Goal: Task Accomplishment & Management: Complete application form

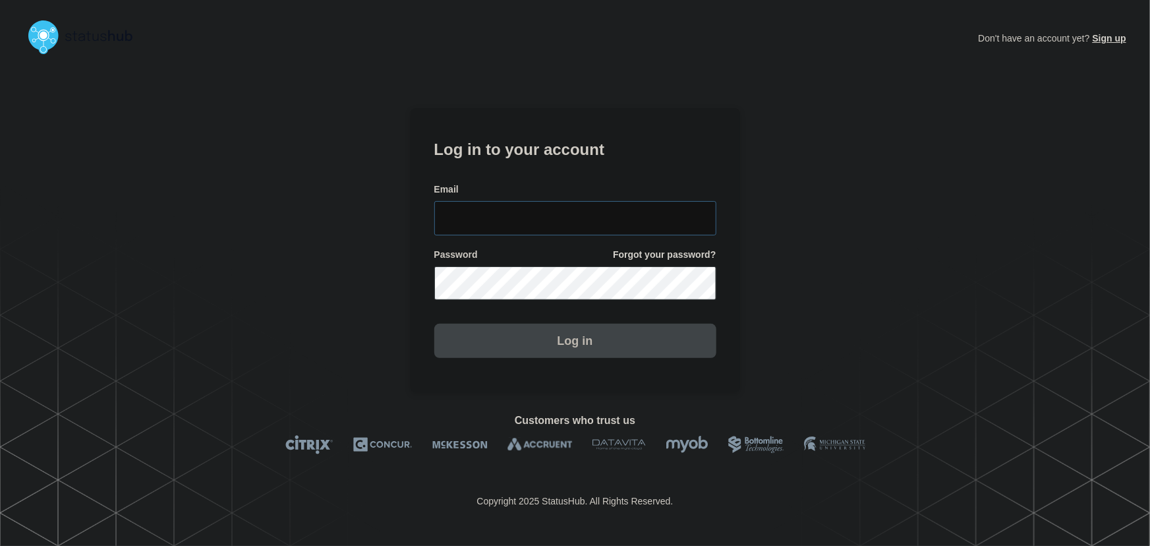
type input "[PERSON_NAME][EMAIL_ADDRESS][PERSON_NAME][DOMAIN_NAME]"
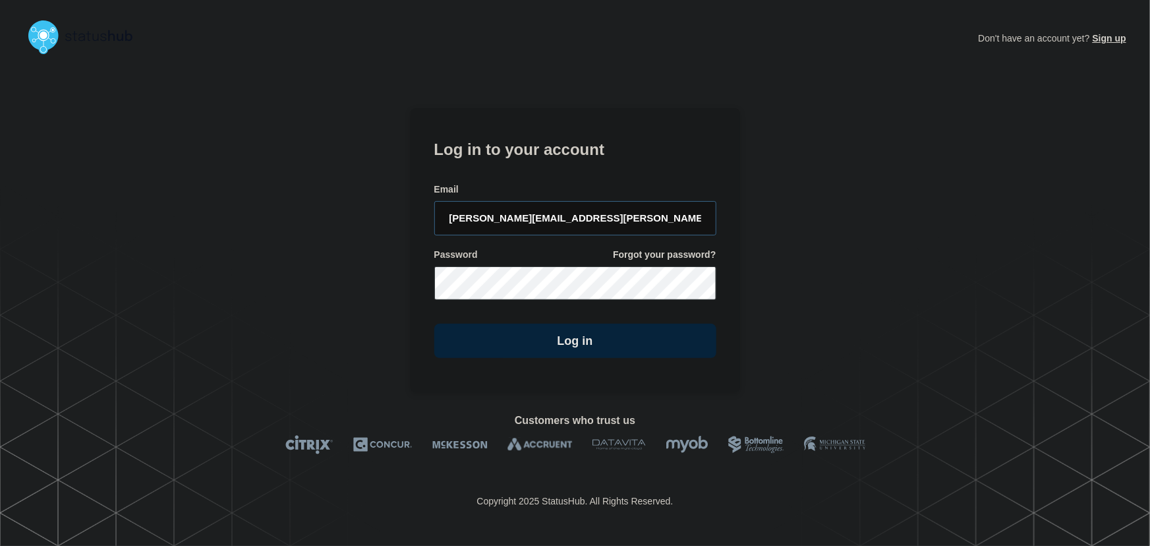
click at [603, 214] on input "[PERSON_NAME][EMAIL_ADDRESS][PERSON_NAME][DOMAIN_NAME]" at bounding box center [575, 218] width 282 height 34
click at [597, 155] on h1 "Log in to your account" at bounding box center [575, 148] width 282 height 24
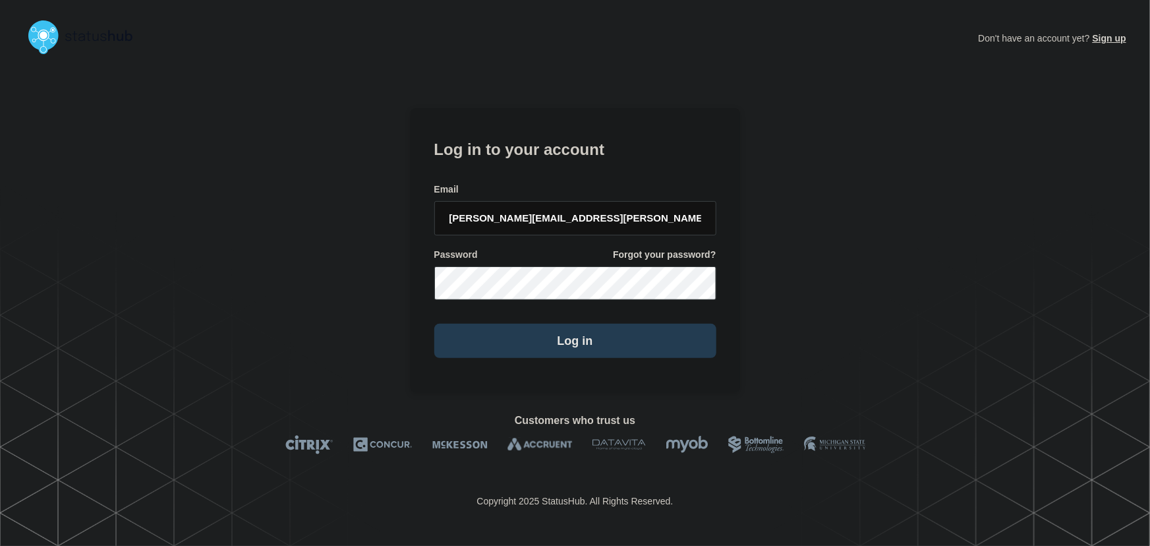
click at [577, 337] on button "Log in" at bounding box center [575, 341] width 282 height 34
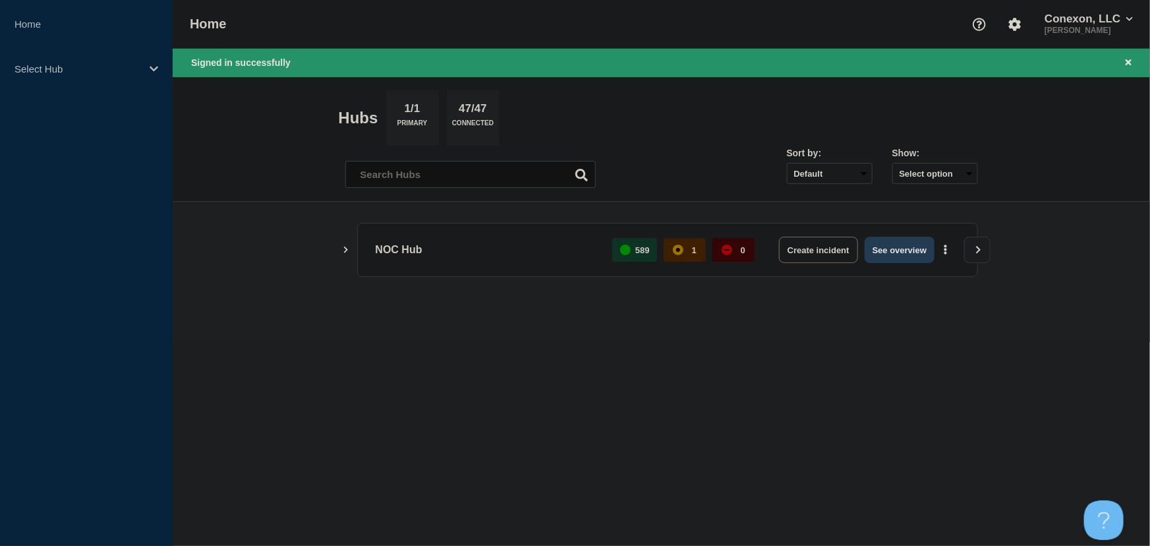
click at [873, 249] on button "See overview" at bounding box center [900, 250] width 70 height 26
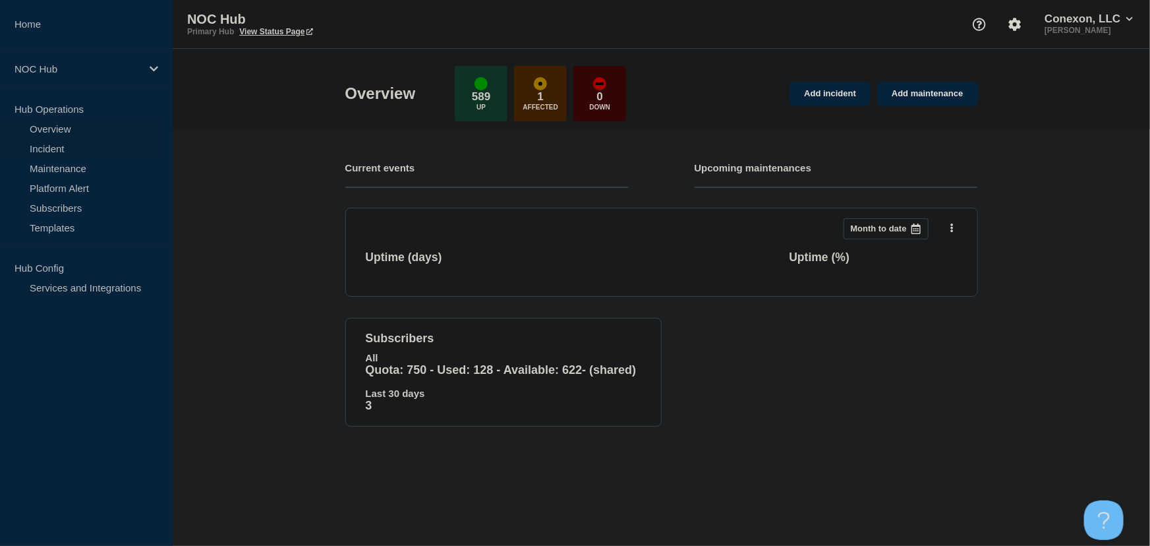
click at [31, 150] on link "Incident" at bounding box center [79, 148] width 159 height 20
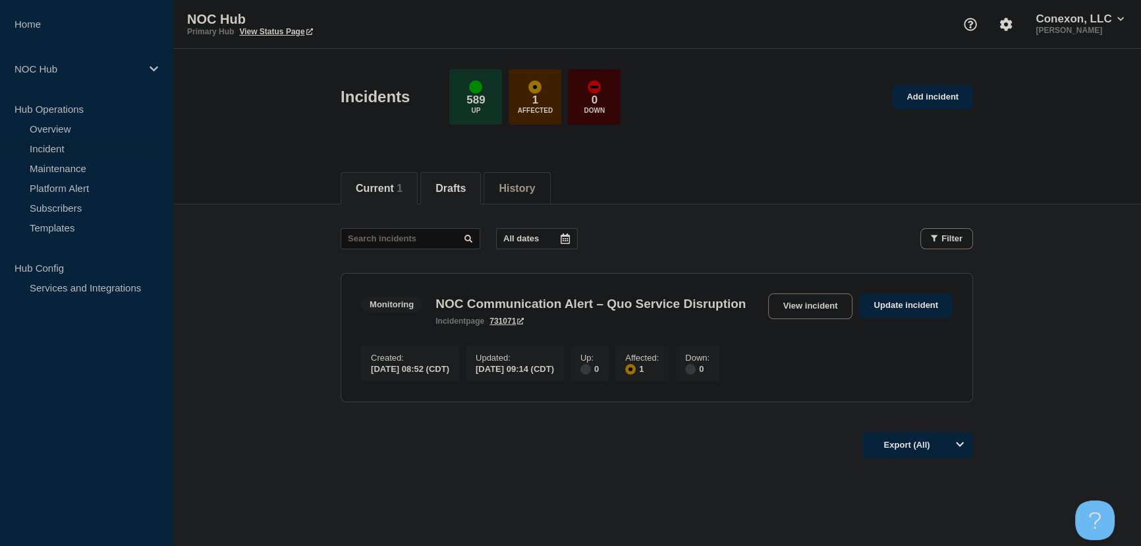
click at [452, 191] on button "Drafts" at bounding box center [451, 189] width 30 height 12
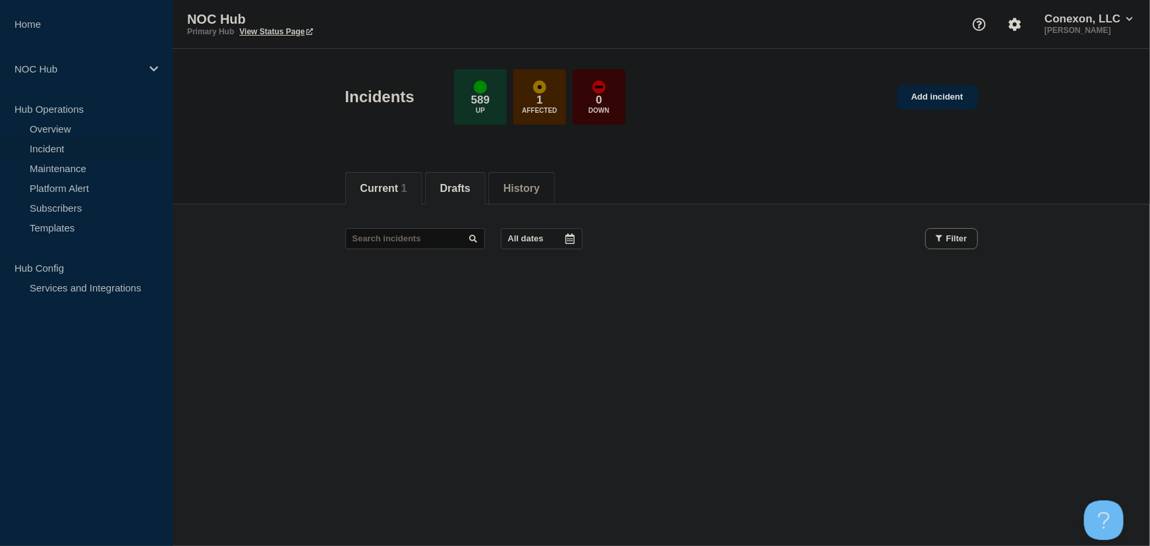
click at [378, 192] on button "Current 1" at bounding box center [383, 189] width 47 height 12
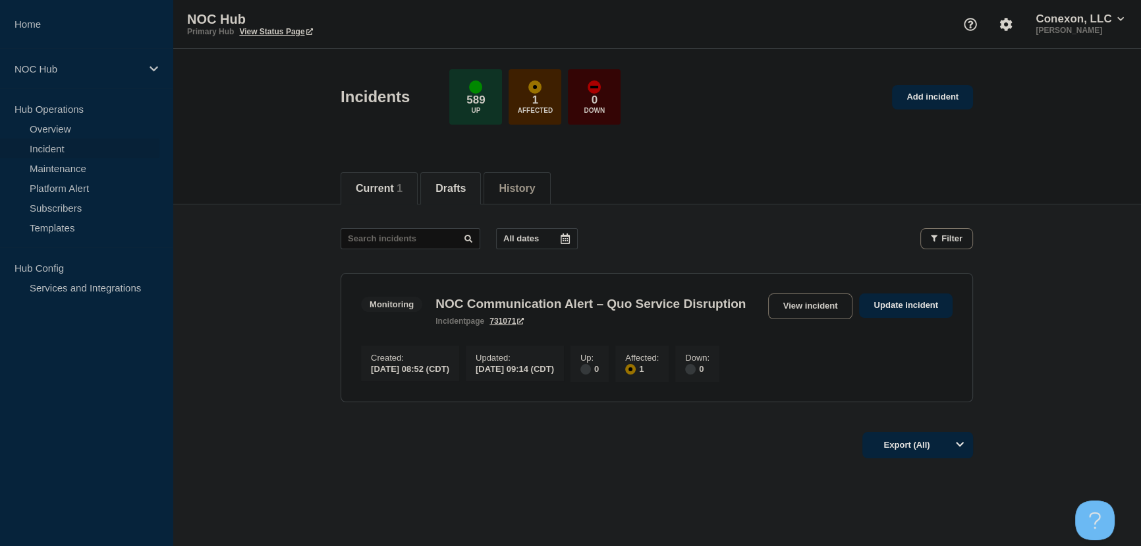
click at [454, 186] on button "Drafts" at bounding box center [451, 189] width 30 height 12
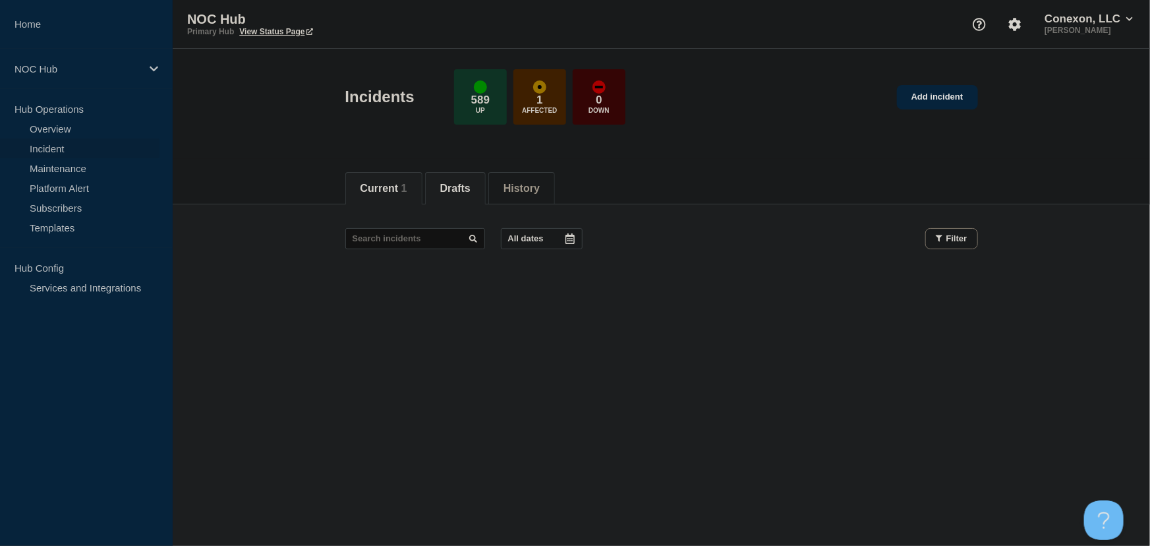
click at [391, 186] on button "Current 1" at bounding box center [383, 189] width 47 height 12
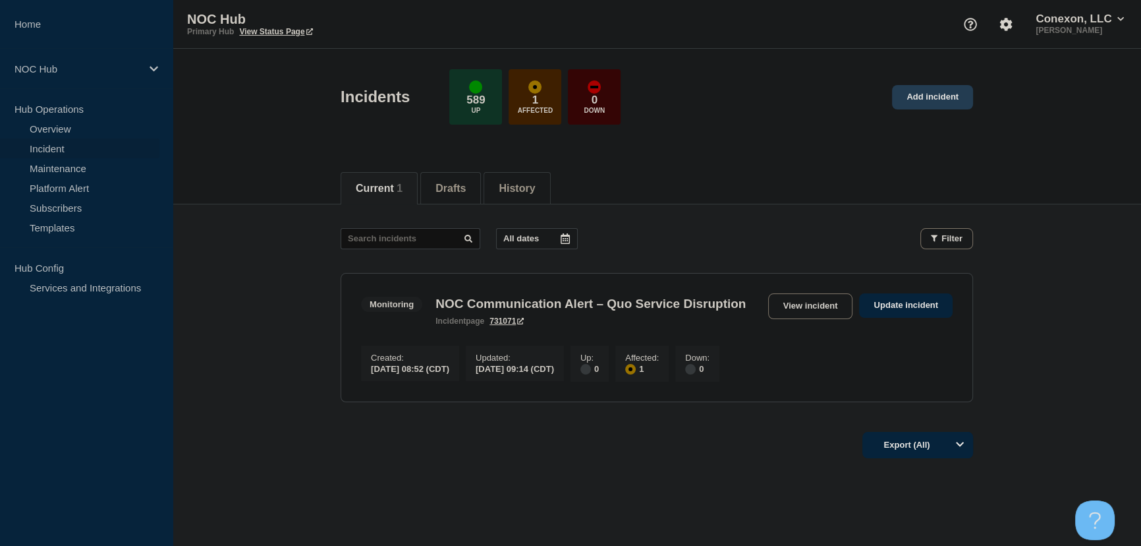
click at [931, 98] on link "Add incident" at bounding box center [932, 97] width 81 height 24
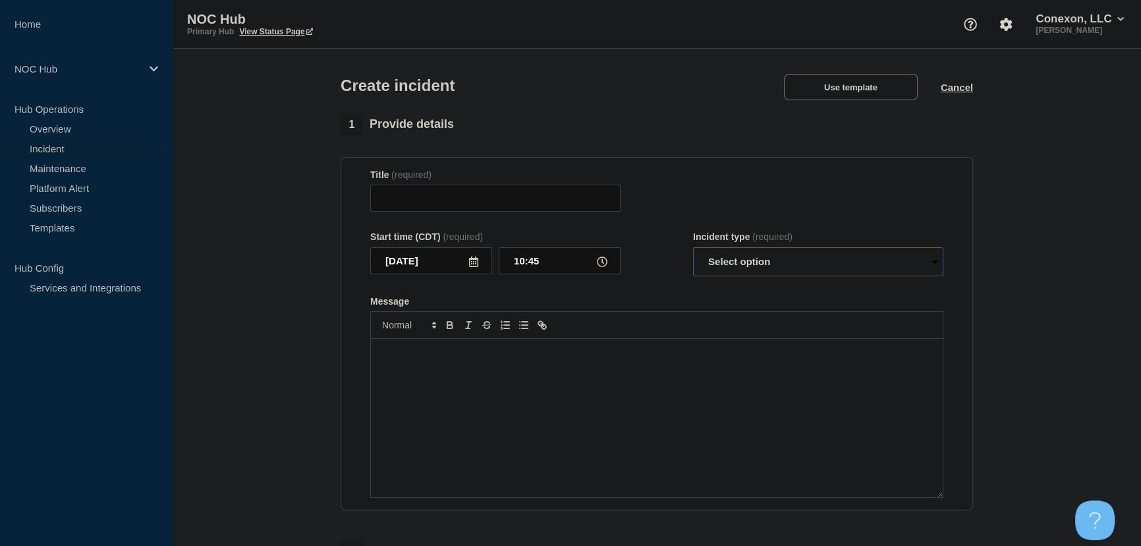
click at [784, 264] on select "Select option Investigating Identified Monitoring" at bounding box center [818, 261] width 250 height 29
select select "investigating"
click at [693, 250] on select "Select option Investigating Identified Monitoring" at bounding box center [818, 261] width 250 height 29
click at [641, 275] on div "Start time (CDT) (required) [DATE] 10:45 Incident type (required) Select option…" at bounding box center [656, 253] width 573 height 45
click at [818, 86] on button "Use template" at bounding box center [851, 87] width 134 height 26
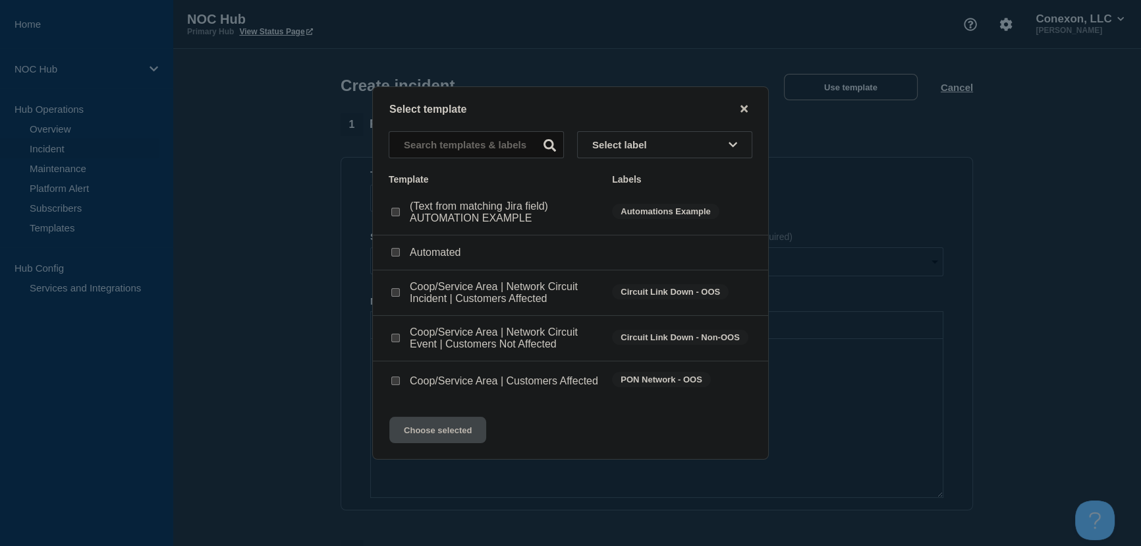
click at [395, 289] on input "Coop/Service Area | Network Circuit Incident | Customers Affected checkbox" at bounding box center [395, 292] width 9 height 9
checkbox input "true"
click at [450, 432] on button "Choose selected" at bounding box center [437, 430] width 97 height 26
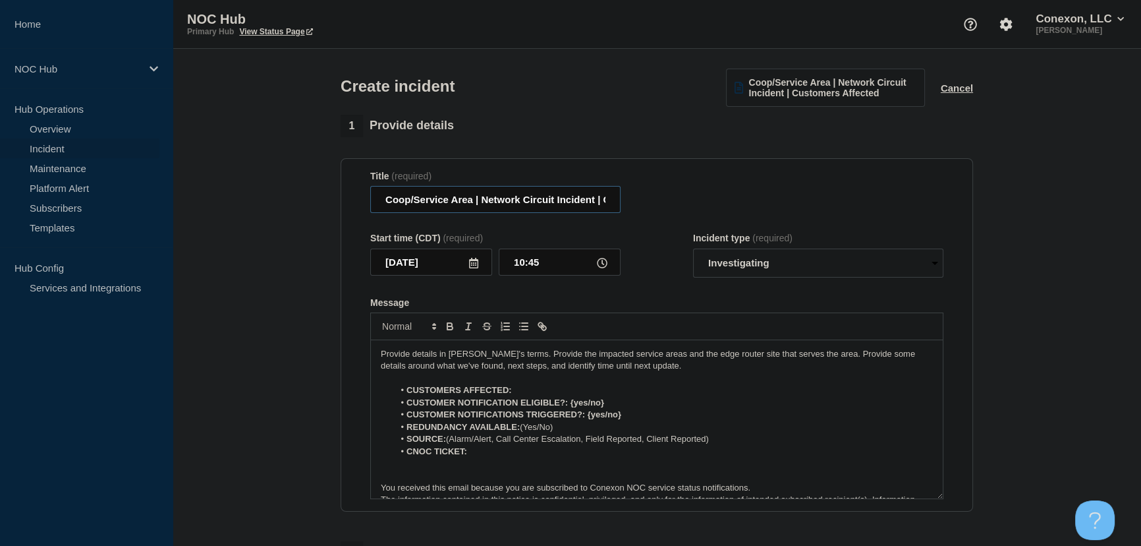
drag, startPoint x: 473, startPoint y: 201, endPoint x: 329, endPoint y: 202, distance: 144.3
click at [329, 202] on section "1 Provide details Title (required) Coop/Service Area | Network Circuit Incident…" at bounding box center [657, 492] width 969 height 755
type input "MS004 NESparc | Network Circuit Incident | Customers Affected"
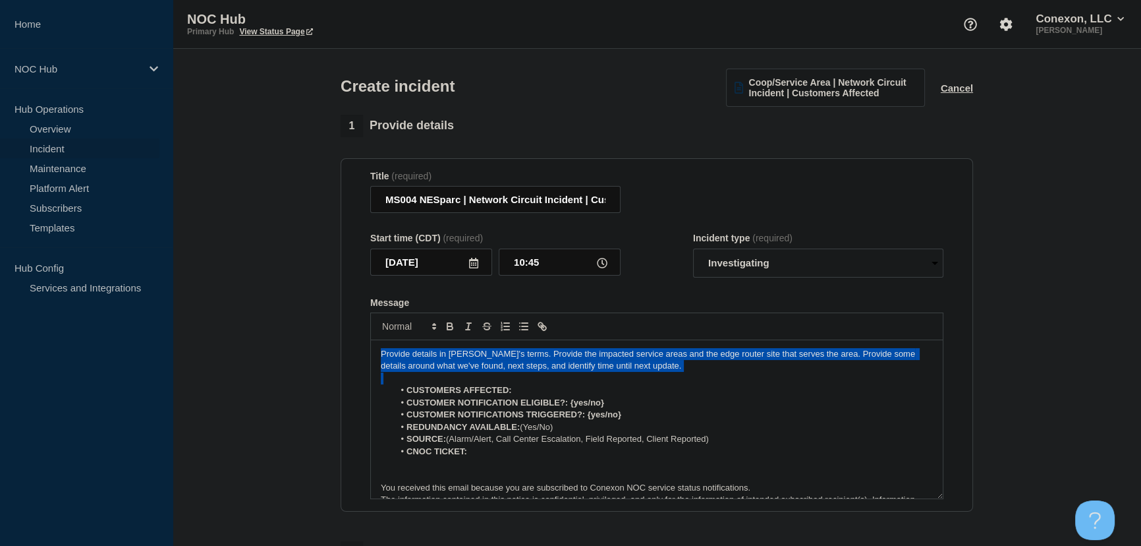
drag, startPoint x: 414, startPoint y: 353, endPoint x: 200, endPoint y: 338, distance: 214.7
click at [200, 338] on section "1 Provide details Title (required) MS004 NESparc | Network Circuit Incident | C…" at bounding box center [657, 492] width 969 height 755
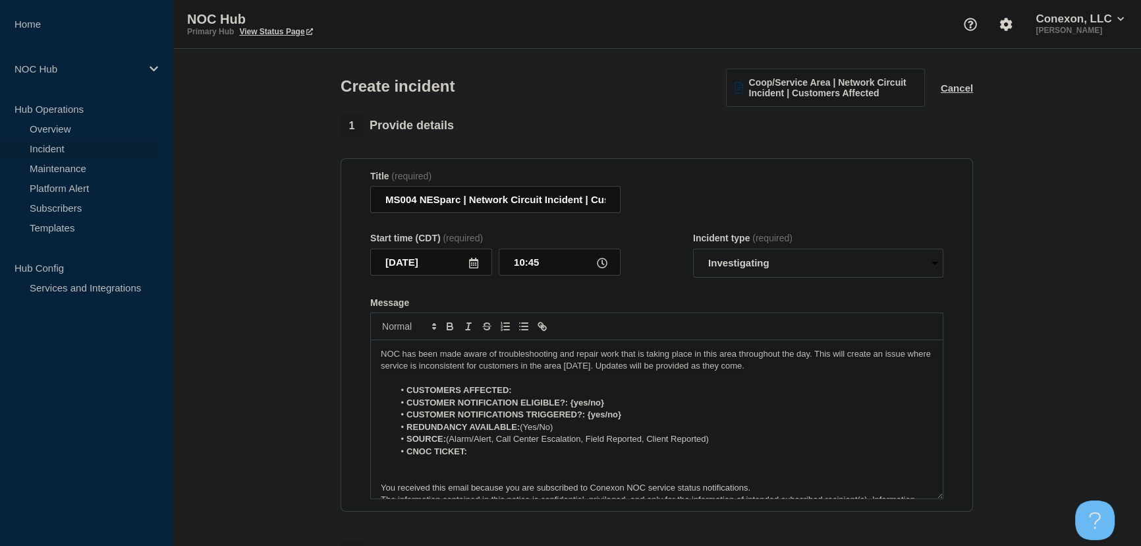
click at [779, 372] on p "NOC has been made aware of troubleshooting and repair work that is taking place…" at bounding box center [657, 360] width 552 height 24
drag, startPoint x: 778, startPoint y: 368, endPoint x: 770, endPoint y: 369, distance: 7.4
click at [770, 369] on p "NOC has been made aware of troubleshooting and repair work that is taking place…" at bounding box center [657, 360] width 552 height 24
click at [772, 368] on p "NOC has been made aware of troubleshooting and repair work that is taking place…" at bounding box center [657, 360] width 552 height 24
drag, startPoint x: 776, startPoint y: 370, endPoint x: 793, endPoint y: 365, distance: 17.1
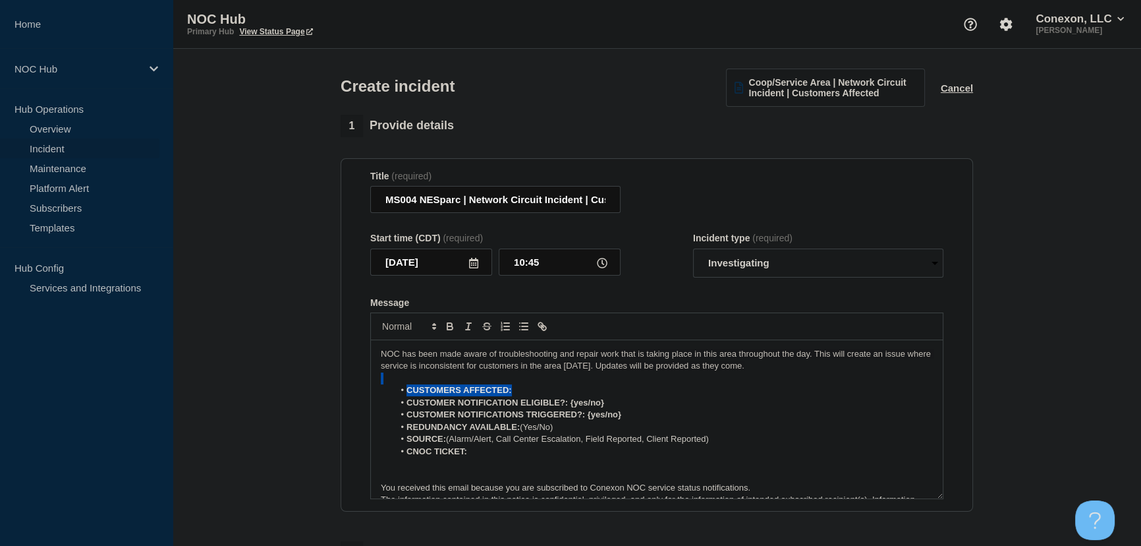
click at [860, 394] on div "NOC has been made aware of troubleshooting and repair work that is taking place…" at bounding box center [657, 419] width 572 height 158
click at [788, 364] on p "NOC has been made aware of troubleshooting and repair work that is taking place…" at bounding box center [657, 360] width 552 height 24
click at [542, 391] on li "CUSTOMERS AFFECTED:" at bounding box center [664, 390] width 540 height 12
drag, startPoint x: 571, startPoint y: 405, endPoint x: 612, endPoint y: 405, distance: 40.9
click at [612, 405] on li "CUSTOMER NOTIFICATION ELIGIBLE?: {yes/no}" at bounding box center [664, 403] width 540 height 12
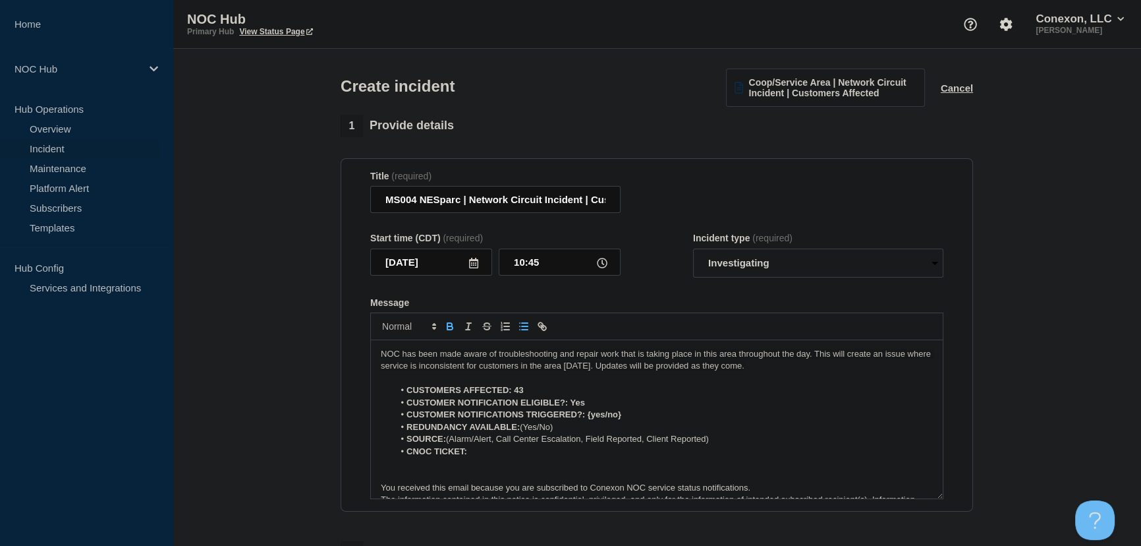
drag, startPoint x: 586, startPoint y: 417, endPoint x: 636, endPoint y: 418, distance: 50.1
click at [636, 418] on li "CUSTOMER NOTIFICATIONS TRIGGERED?: {yes/no}" at bounding box center [664, 415] width 540 height 12
click at [624, 418] on li "CUSTOMER NOTIFICATIONS TRIGGERED?: {yes/no}" at bounding box center [664, 415] width 540 height 12
drag, startPoint x: 589, startPoint y: 418, endPoint x: 637, endPoint y: 418, distance: 48.1
click at [637, 418] on li "CUSTOMER NOTIFICATIONS TRIGGERED?: {yes/no}" at bounding box center [664, 415] width 540 height 12
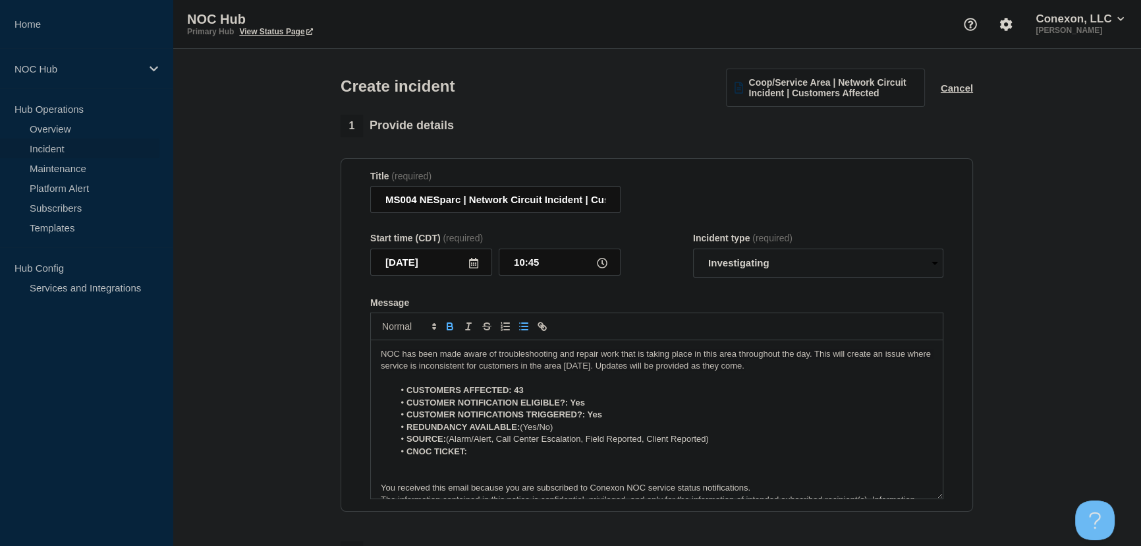
click at [584, 428] on li "REDUNDANCY AVAILABLE: (Yes/No)" at bounding box center [664, 427] width 540 height 12
drag, startPoint x: 524, startPoint y: 430, endPoint x: 562, endPoint y: 431, distance: 38.2
click at [562, 431] on li "REDUNDANCY AVAILABLE: (Yes/No)" at bounding box center [664, 427] width 540 height 12
drag, startPoint x: 721, startPoint y: 438, endPoint x: 451, endPoint y: 442, distance: 270.2
click at [451, 442] on li "SOURCE: (Alarm/Alert, Call Center Escalation, Field Reported, Client Reported)" at bounding box center [664, 439] width 540 height 12
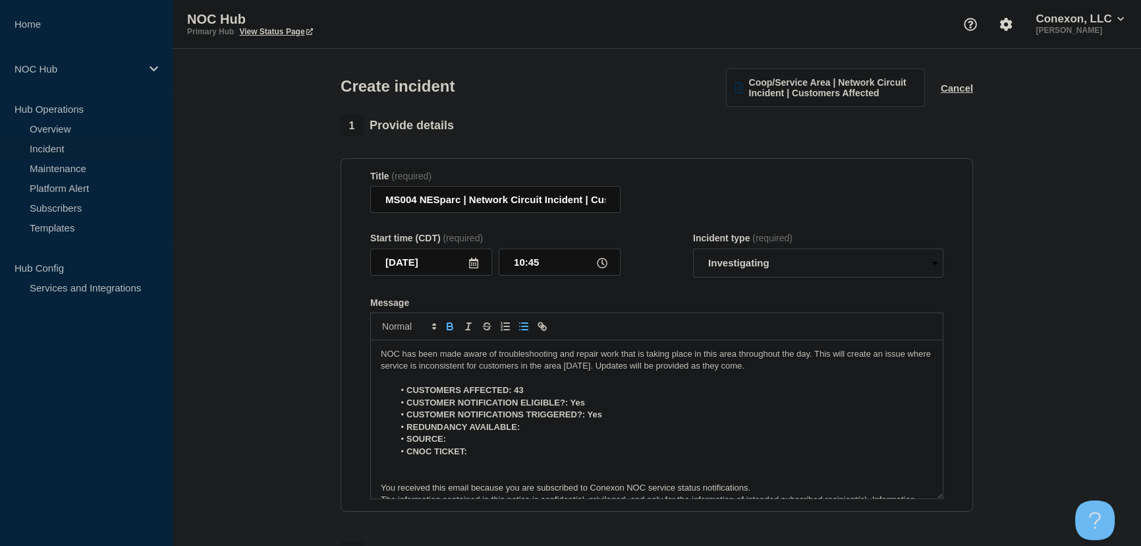
click at [534, 429] on li "REDUNDANCY AVAILABLE:" at bounding box center [664, 427] width 540 height 12
click at [478, 453] on li "CNOC TICKET:" at bounding box center [664, 452] width 540 height 12
click at [498, 441] on li "SOURCE:" at bounding box center [664, 439] width 540 height 12
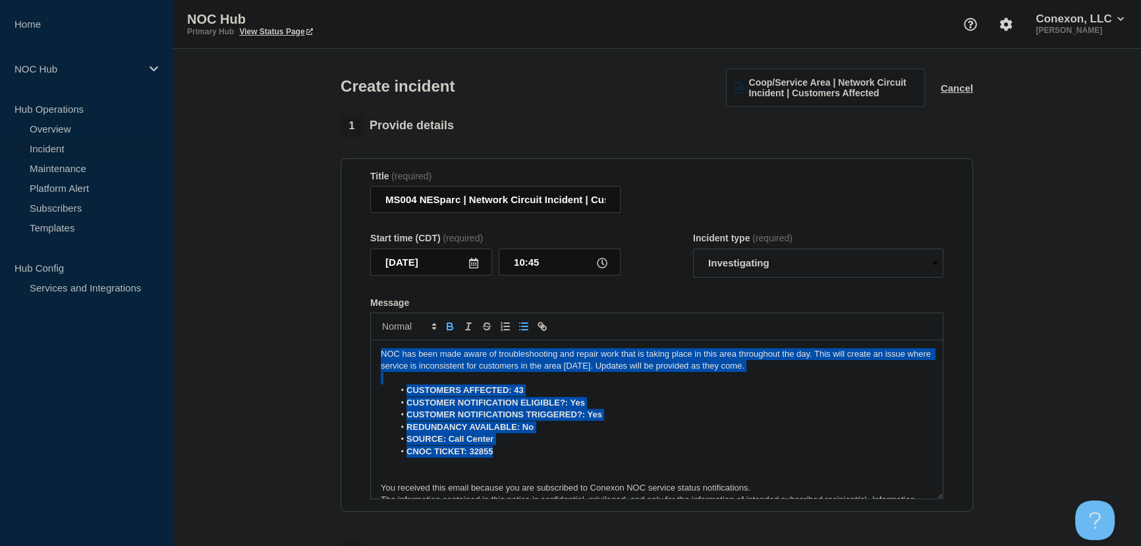
drag, startPoint x: 504, startPoint y: 451, endPoint x: 328, endPoint y: 312, distance: 224.3
click at [328, 312] on section "1 Provide details Title (required) MS004 NESparc | Network Circuit Incident | C…" at bounding box center [657, 492] width 969 height 755
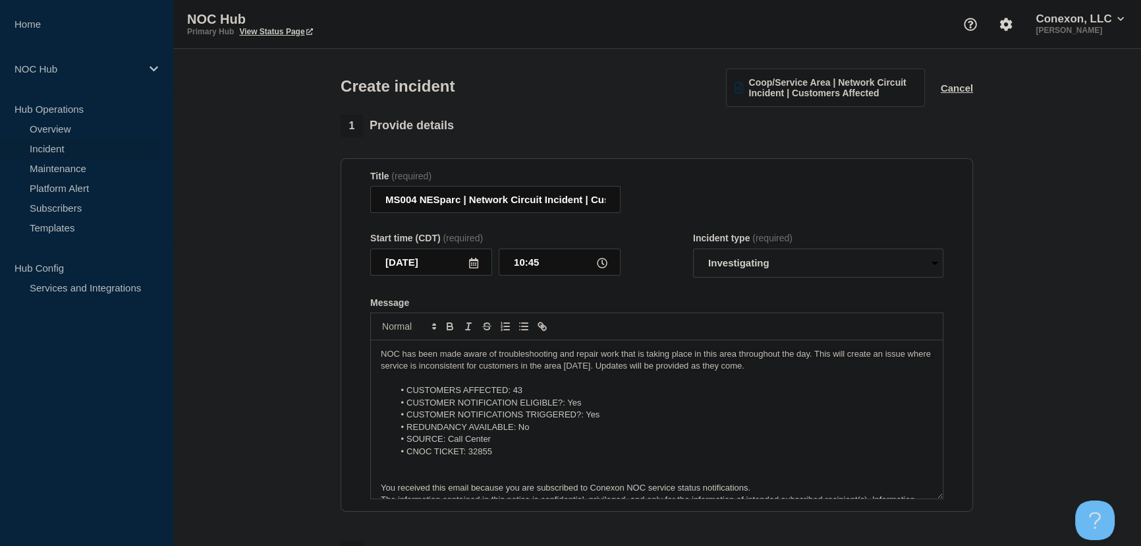
click at [480, 401] on li "CUSTOMER NOTIFICATION ELIGIBLE?: Yes" at bounding box center [664, 403] width 540 height 12
click at [772, 369] on p "NOC has been made aware of troubleshooting and repair work that is taking place…" at bounding box center [657, 360] width 552 height 24
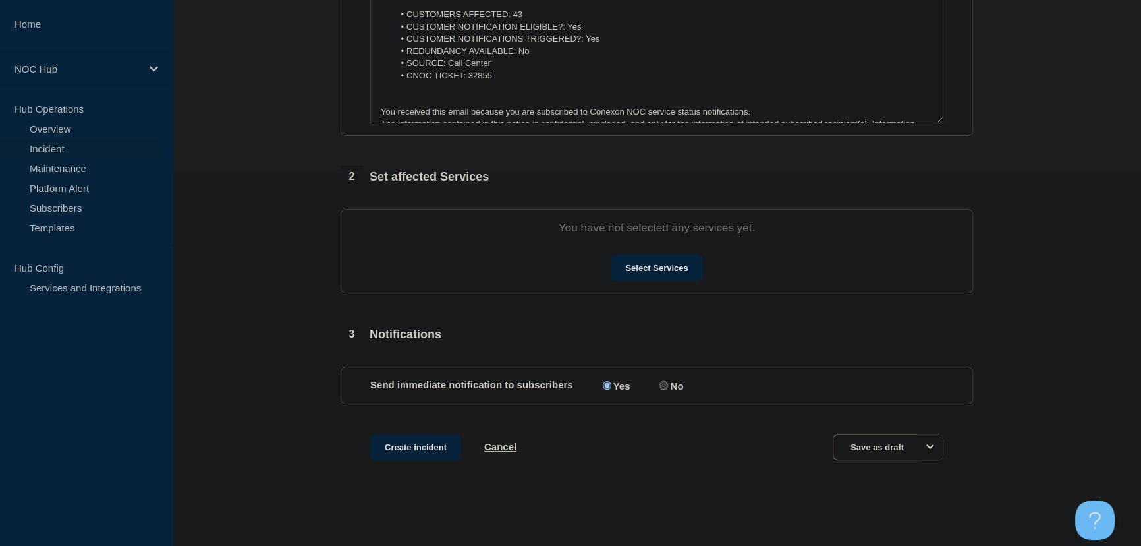
scroll to position [378, 0]
click at [656, 274] on button "Select Services" at bounding box center [657, 267] width 92 height 26
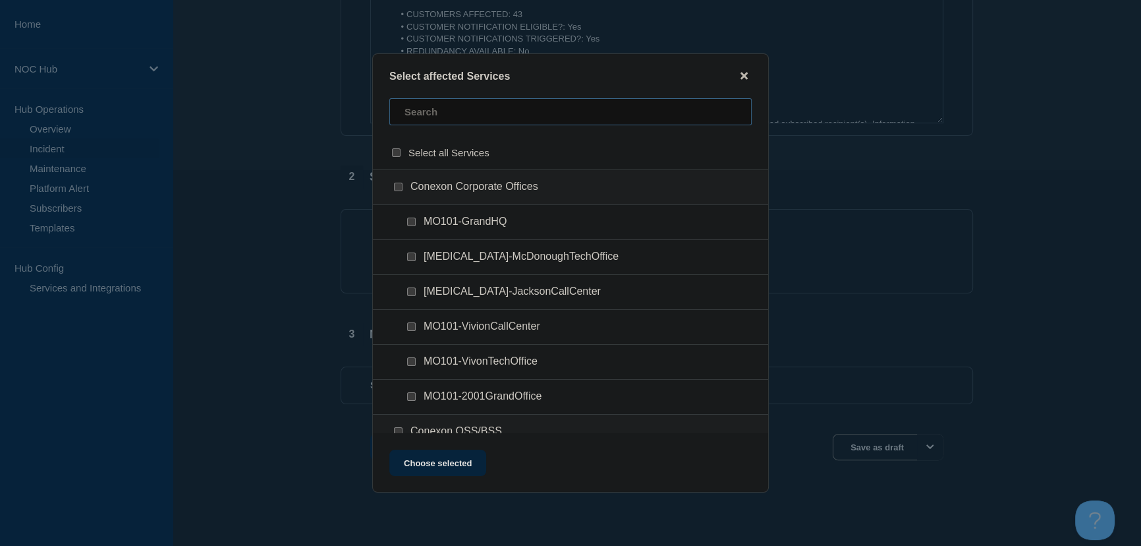
click at [481, 119] on input "text" at bounding box center [570, 111] width 362 height 27
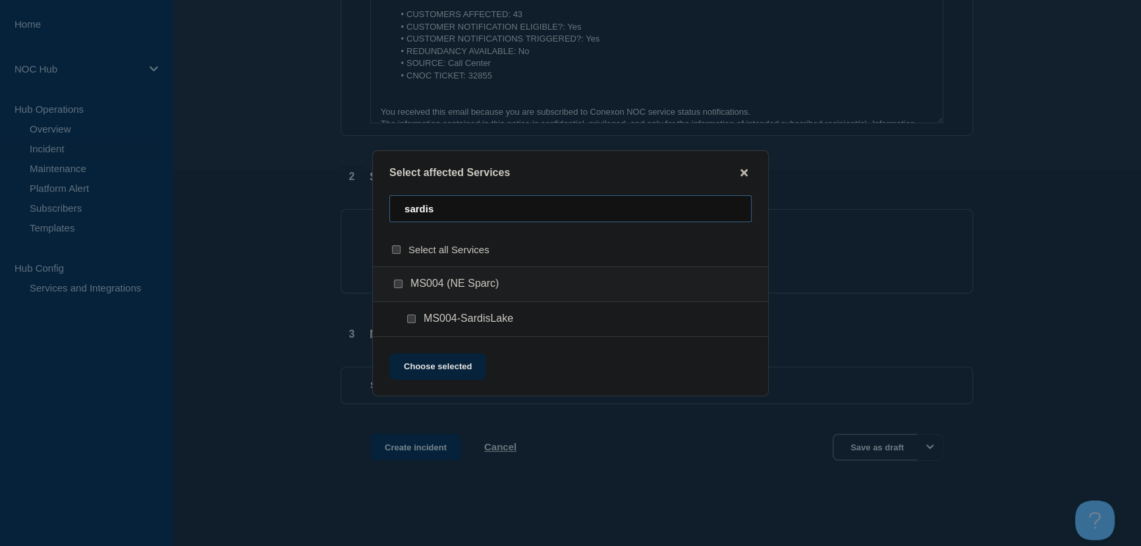
type input "sardis"
click at [409, 319] on input "MS004-SardisLake checkbox" at bounding box center [411, 318] width 9 height 9
checkbox input "true"
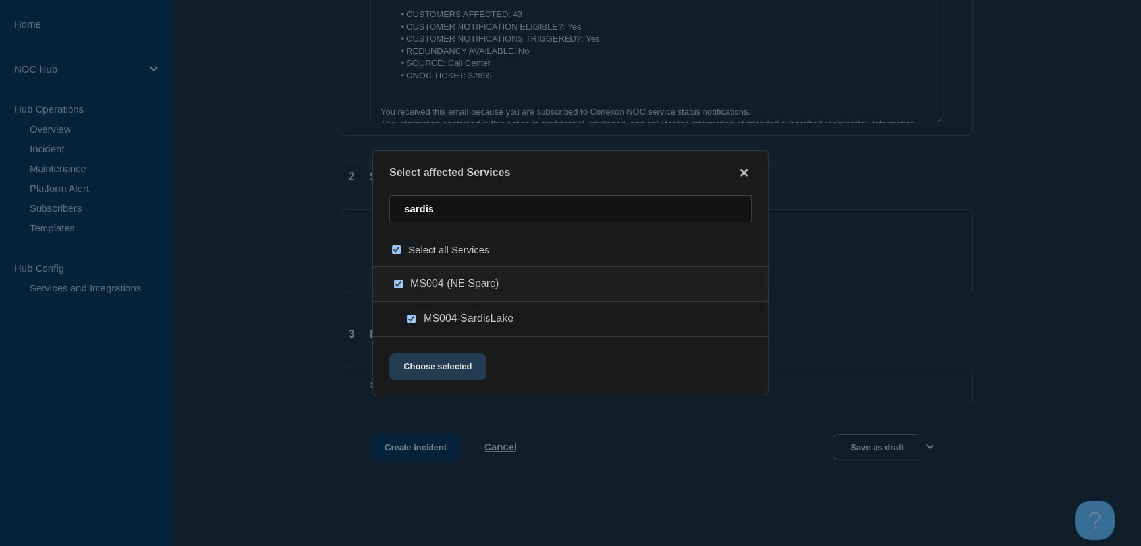
click at [449, 360] on button "Choose selected" at bounding box center [437, 366] width 97 height 26
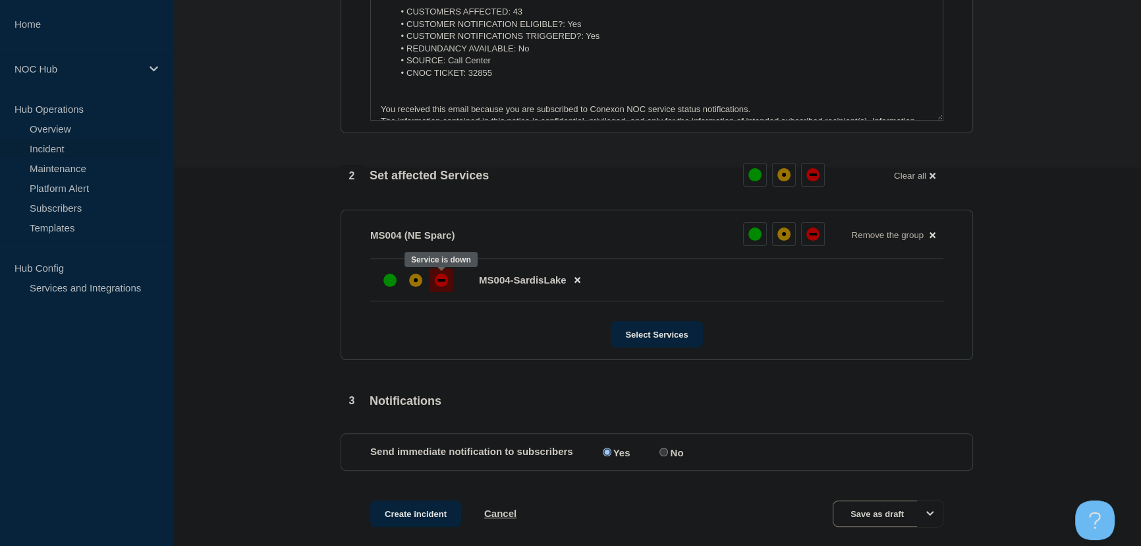
click at [442, 279] on div "down" at bounding box center [442, 280] width 8 height 3
click at [275, 325] on section "1 Provide details Title (required) MS004 NESparc | Network Circuit Incident | C…" at bounding box center [657, 148] width 969 height 824
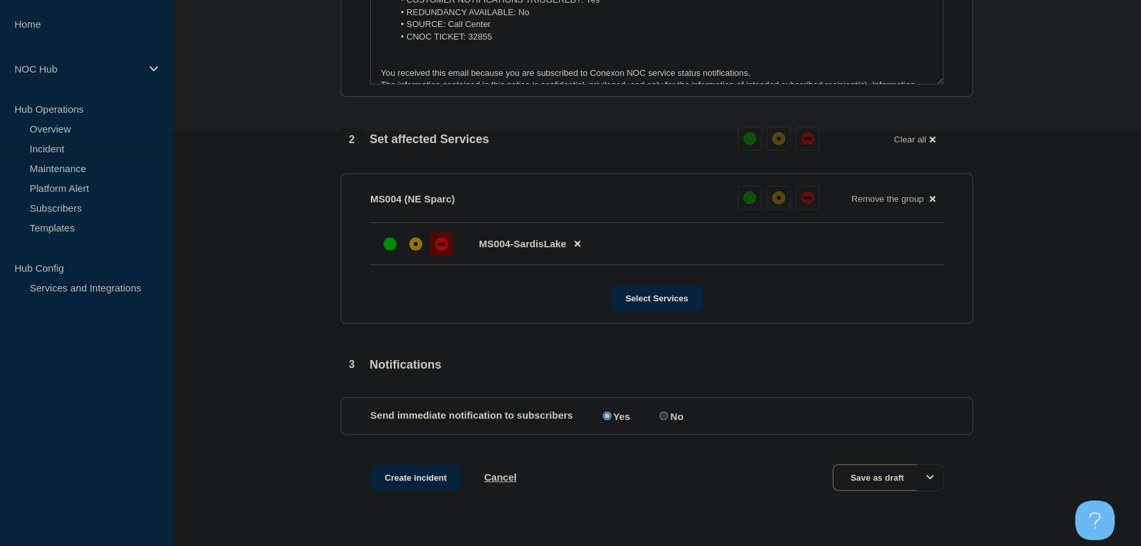
scroll to position [447, 0]
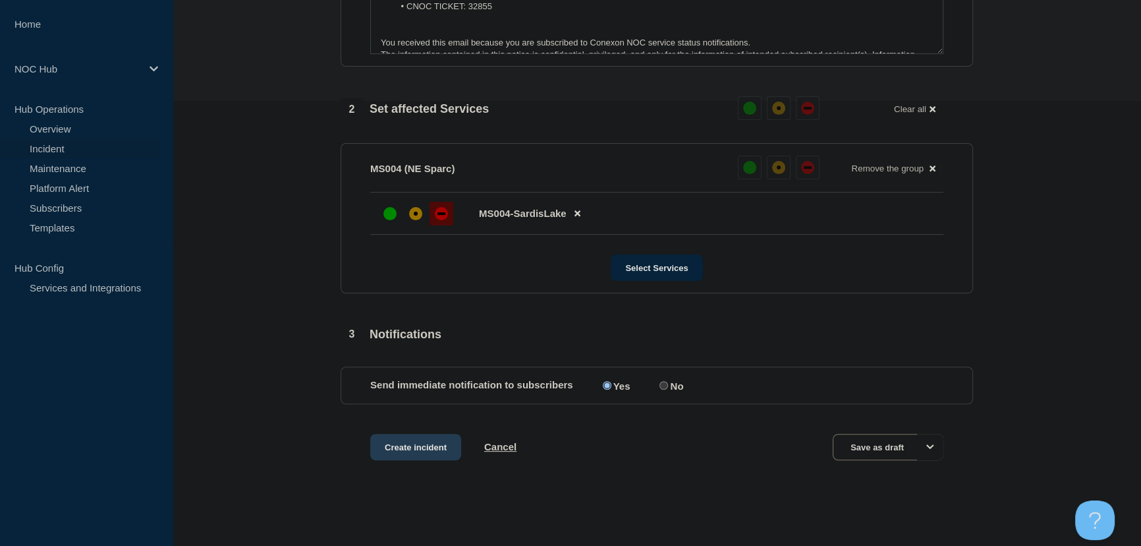
click at [417, 450] on button "Create incident" at bounding box center [415, 447] width 91 height 26
